Goal: Information Seeking & Learning: Learn about a topic

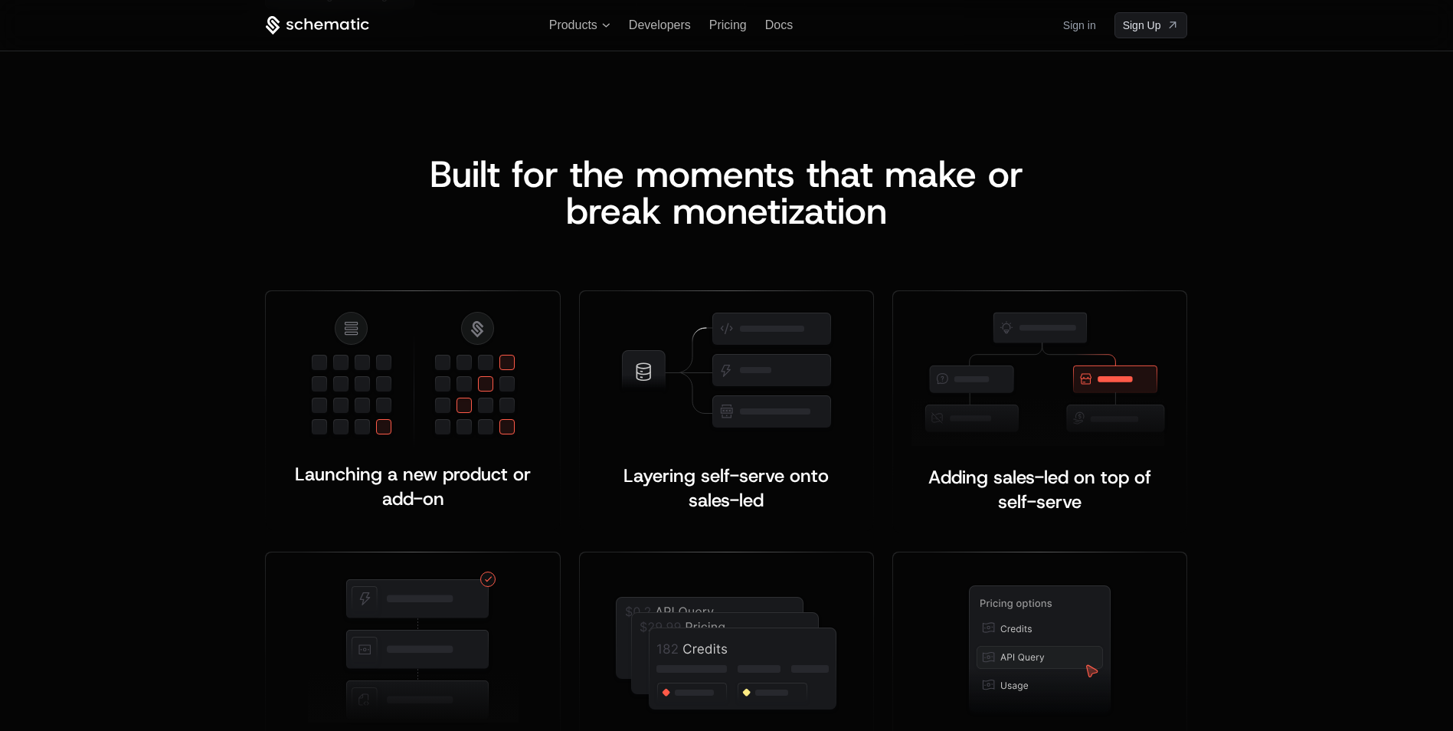
scroll to position [2506, 0]
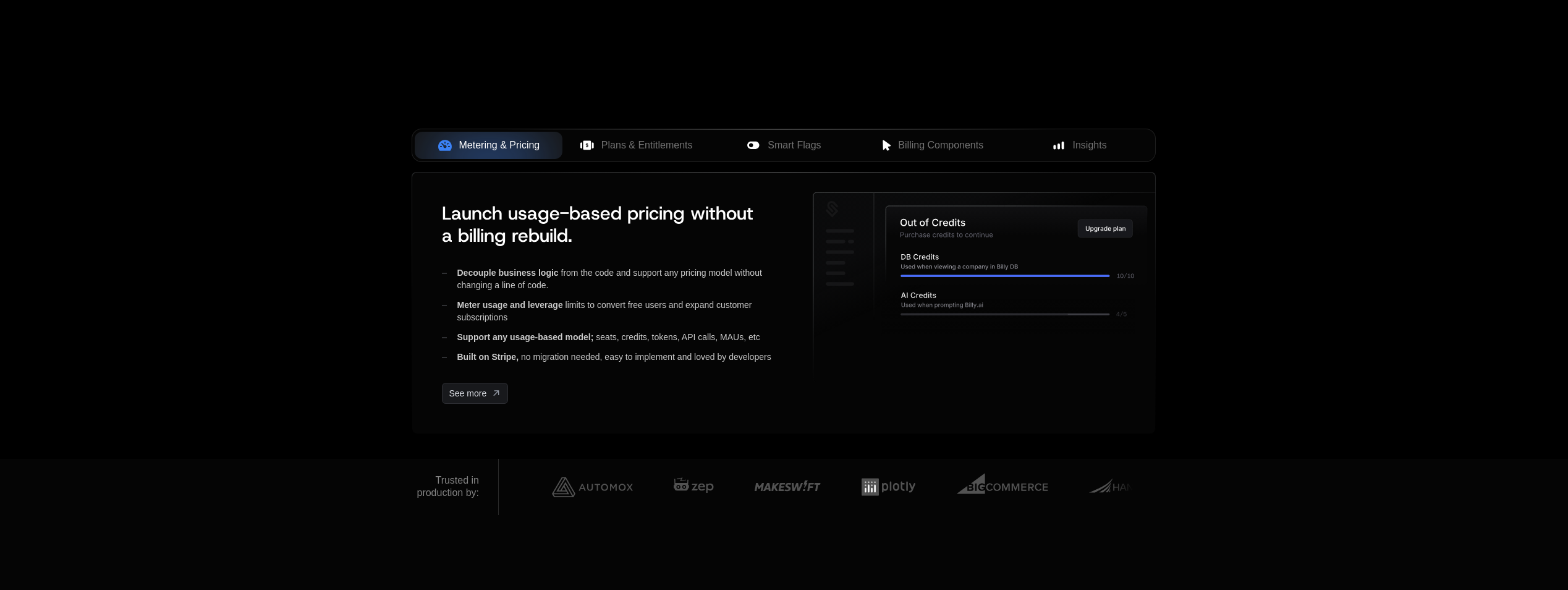
scroll to position [44, 0]
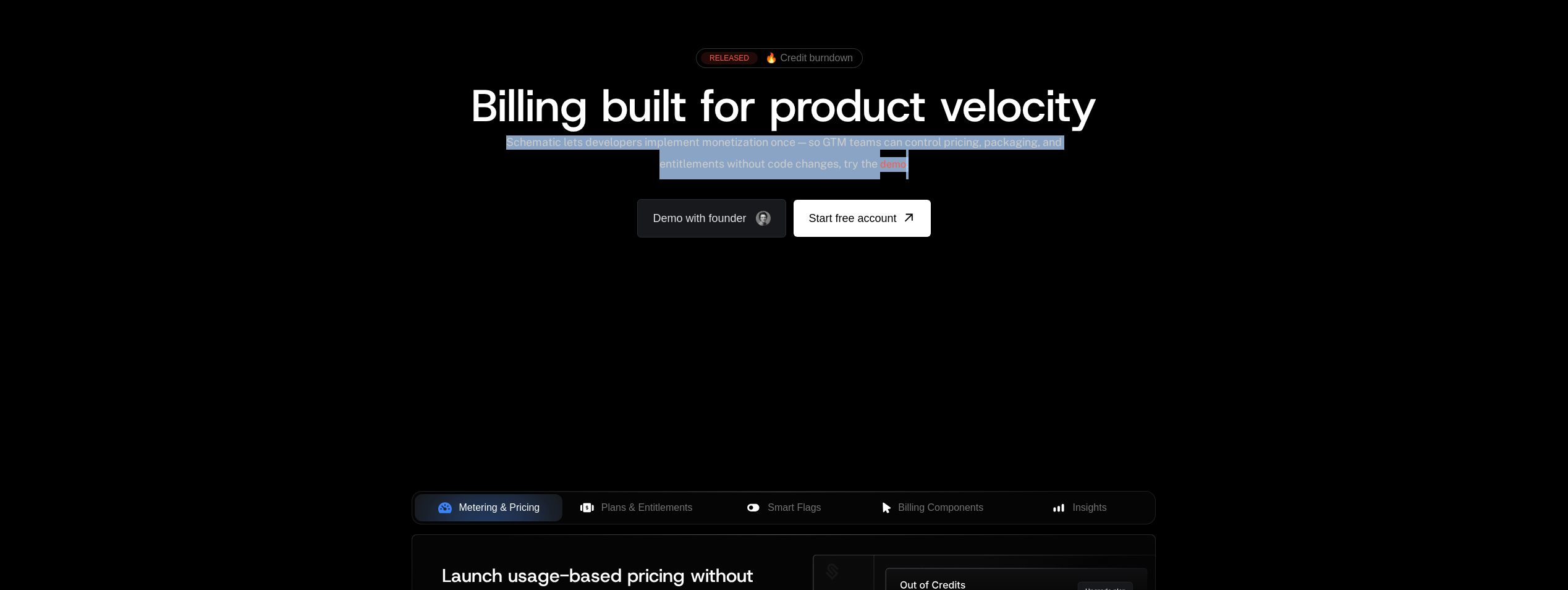
drag, startPoint x: 703, startPoint y: 139, endPoint x: 1074, endPoint y: 164, distance: 371.8
click at [1074, 164] on div "Schematic lets developers implement monetization once — so GTM teams can contro…" at bounding box center [783, 157] width 744 height 44
